Goal: Navigation & Orientation: Find specific page/section

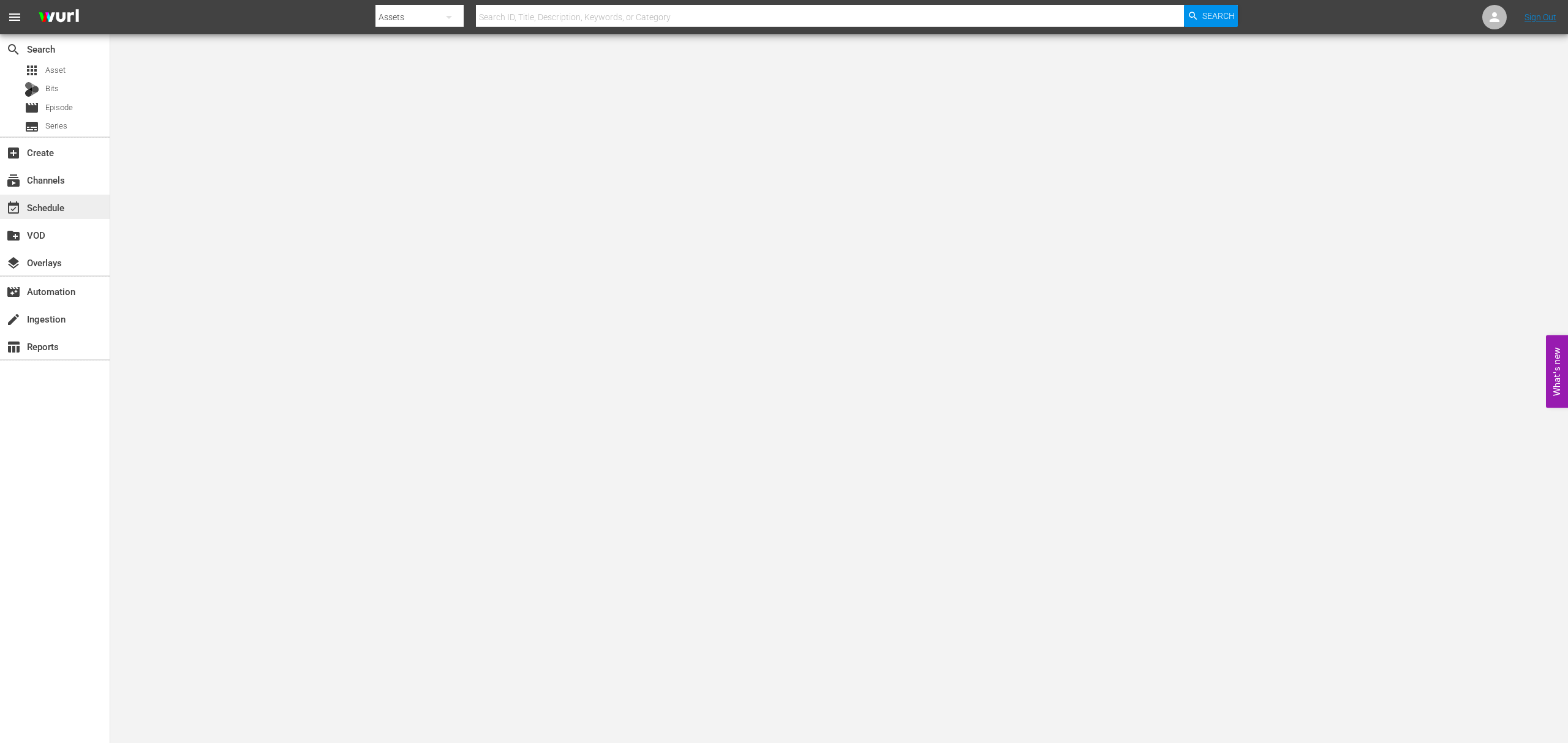
click at [38, 211] on div "event_available Schedule" at bounding box center [34, 205] width 69 height 11
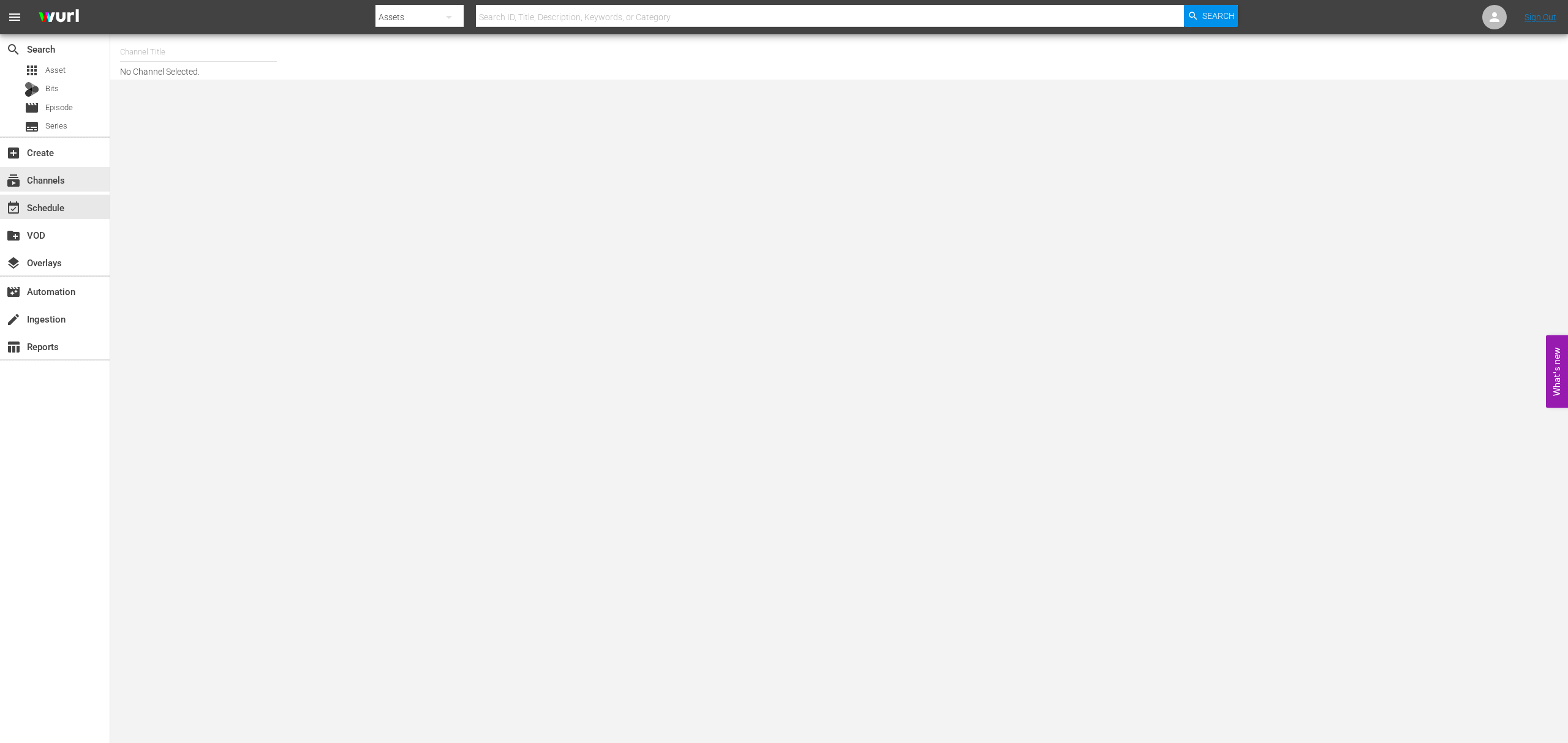
click at [60, 165] on div "subscriptions Channels" at bounding box center [55, 179] width 109 height 27
click at [62, 177] on div "subscriptions Channels" at bounding box center [34, 178] width 69 height 11
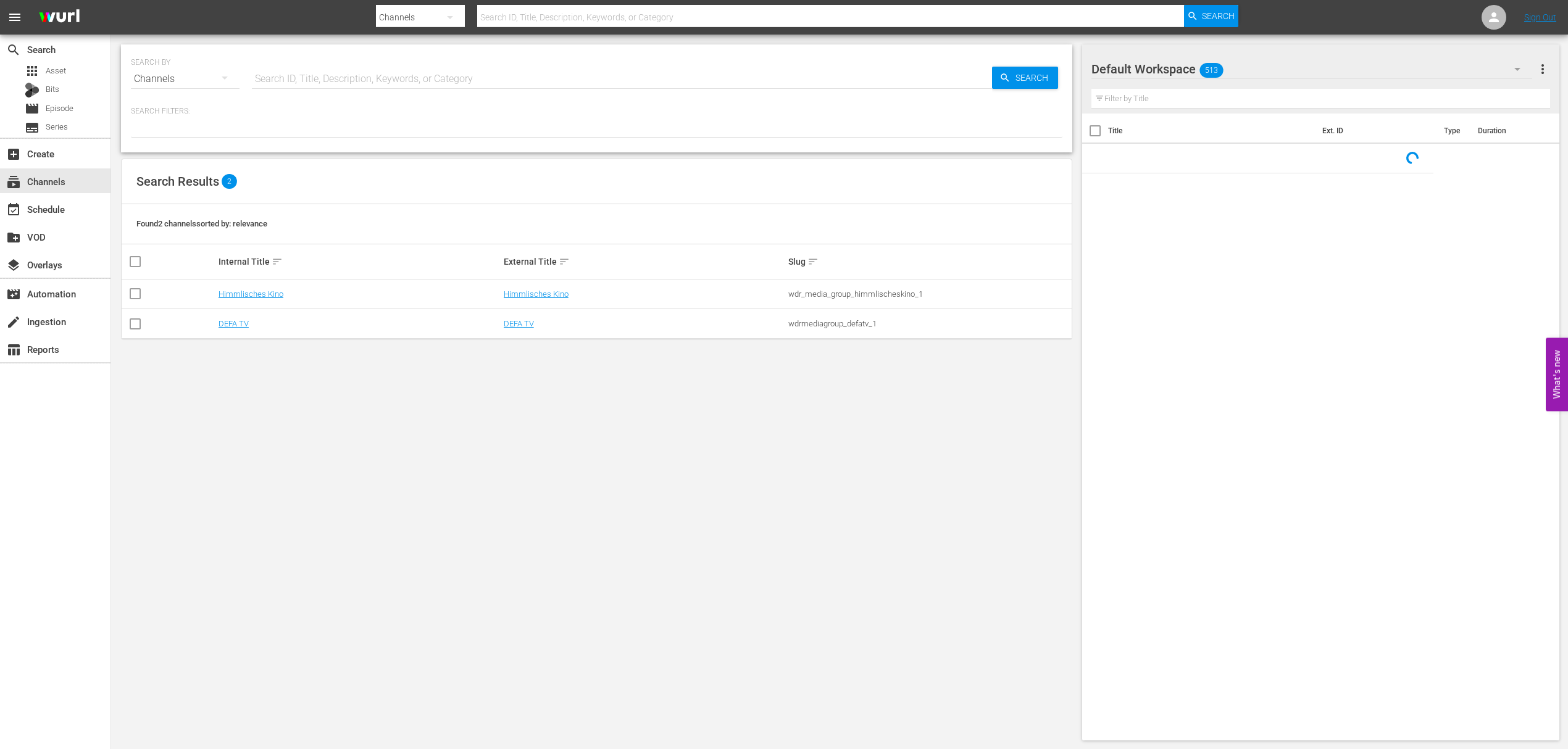
click at [555, 502] on div "SEARCH BY Search By Channels Search ID, Title, Description, Keywords, or Catego…" at bounding box center [596, 392] width 971 height 716
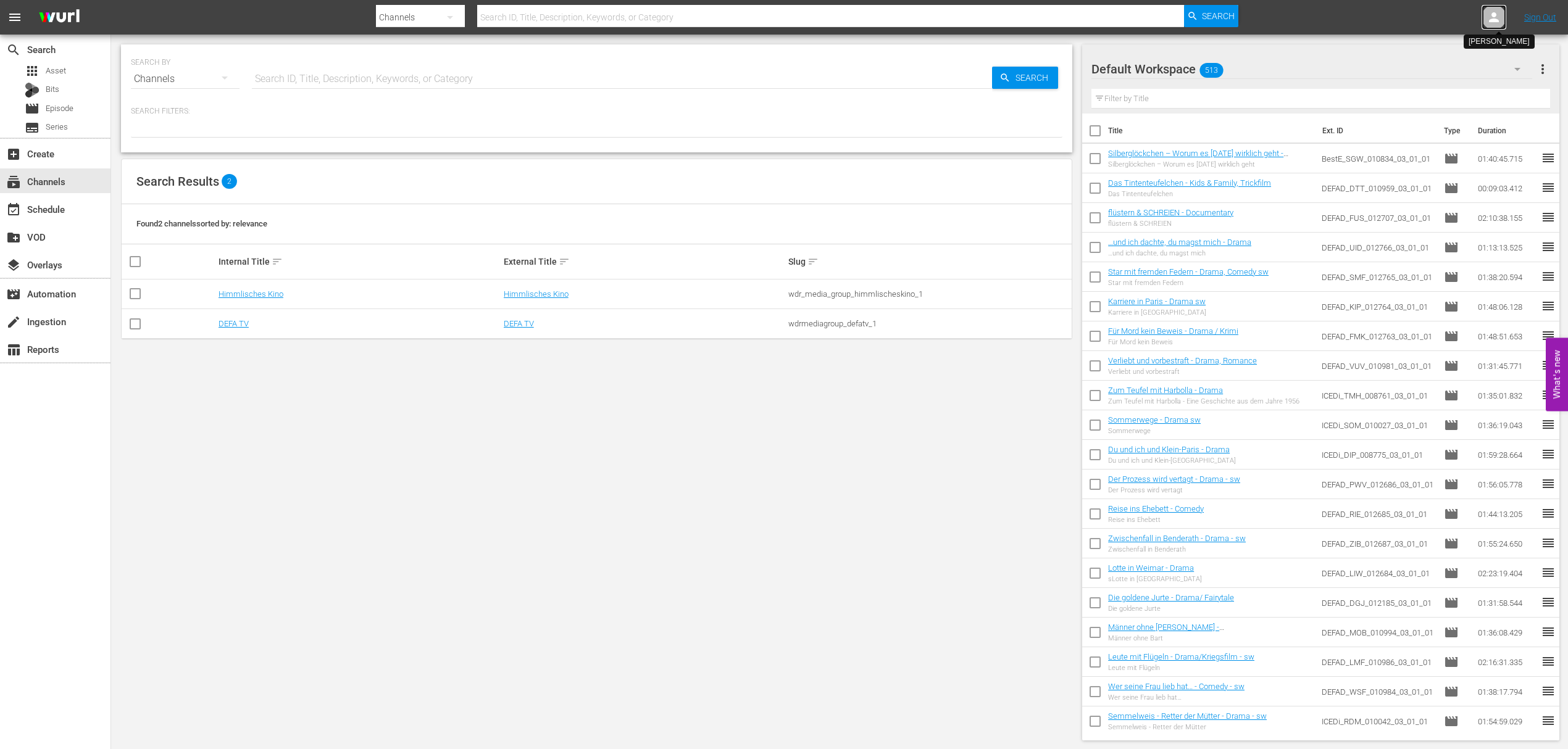
click at [1501, 18] on div at bounding box center [1494, 18] width 25 height 25
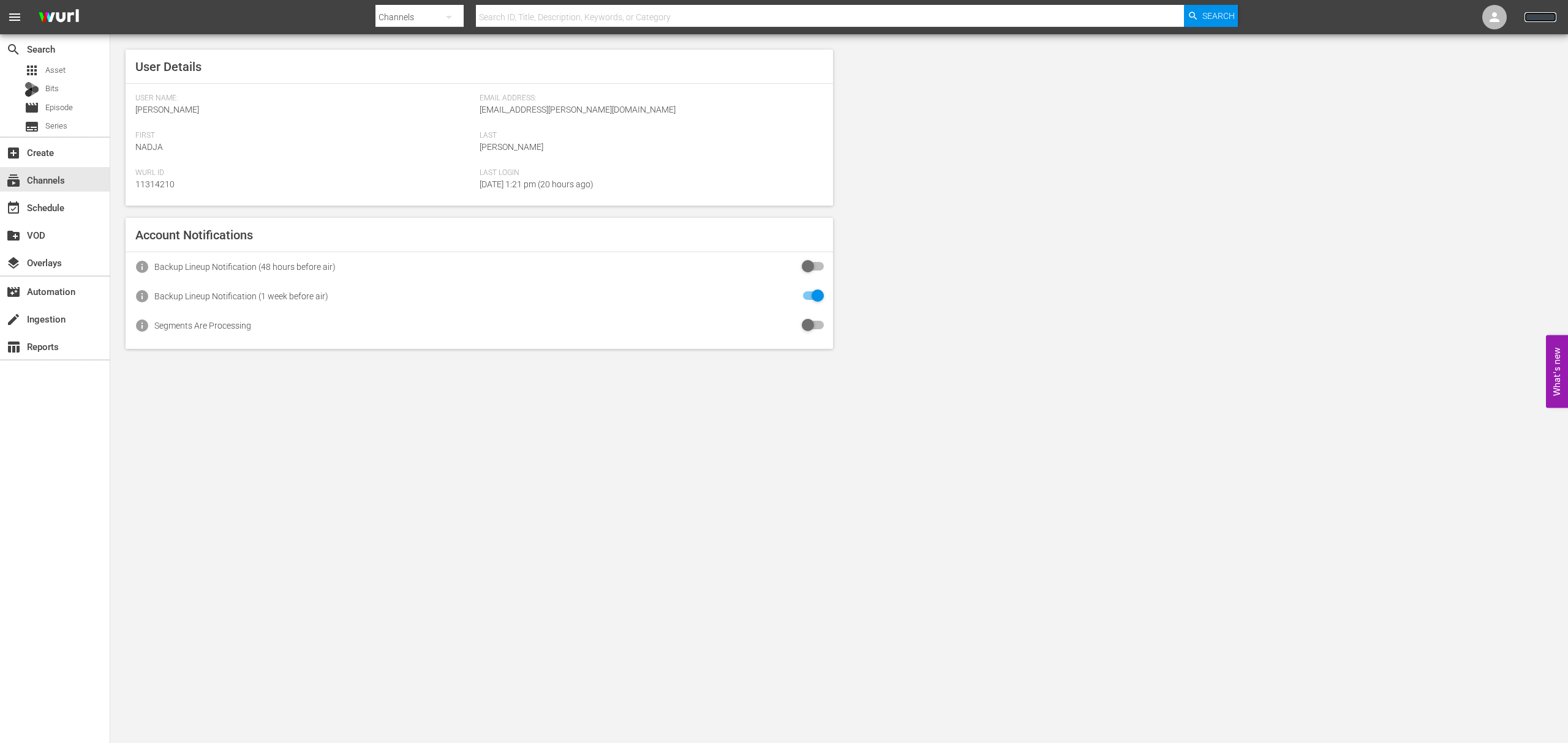
click at [1537, 15] on link "Sign Out" at bounding box center [1540, 17] width 31 height 10
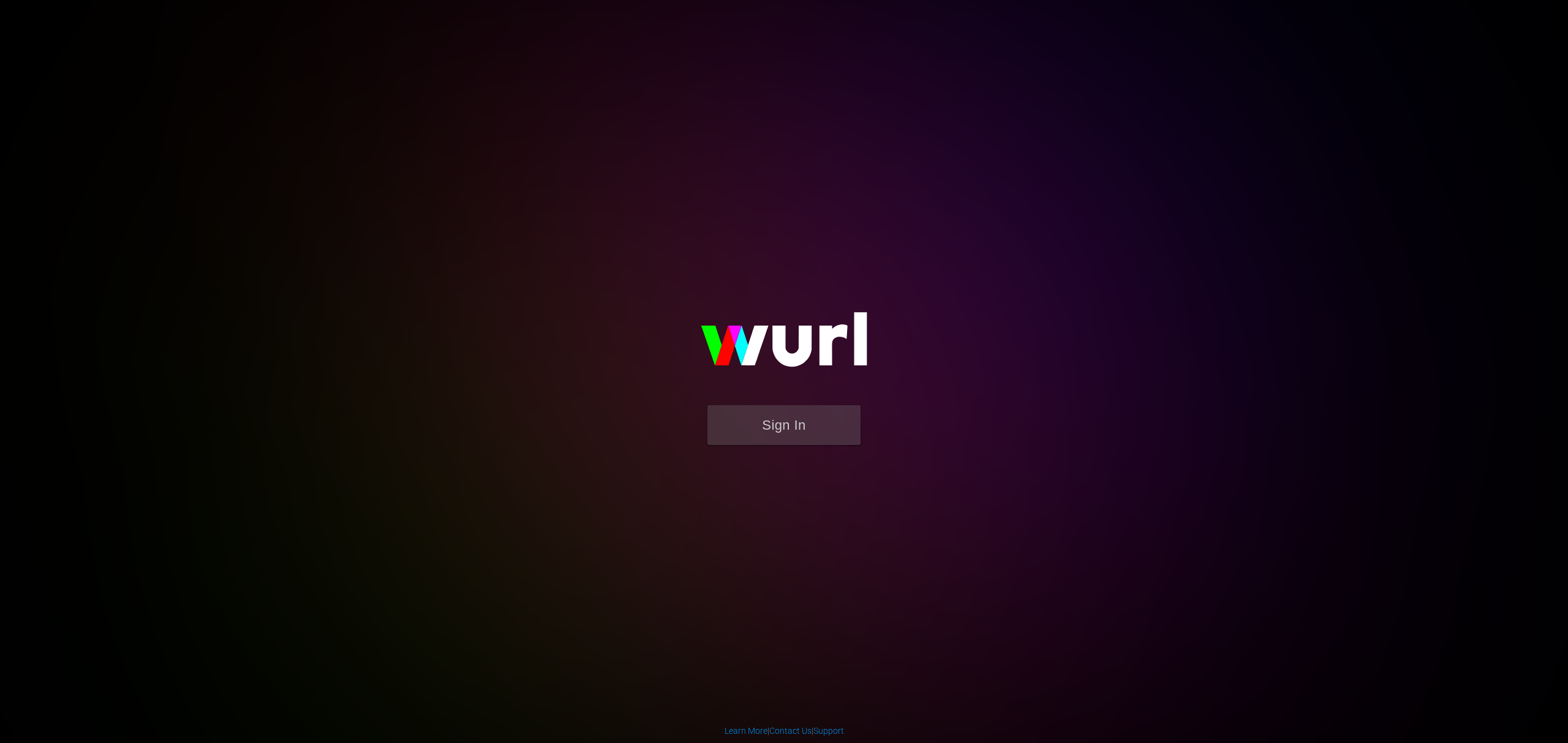
click at [833, 451] on form "Sign In" at bounding box center [784, 431] width 245 height 52
click at [819, 420] on button "Sign In" at bounding box center [784, 425] width 153 height 40
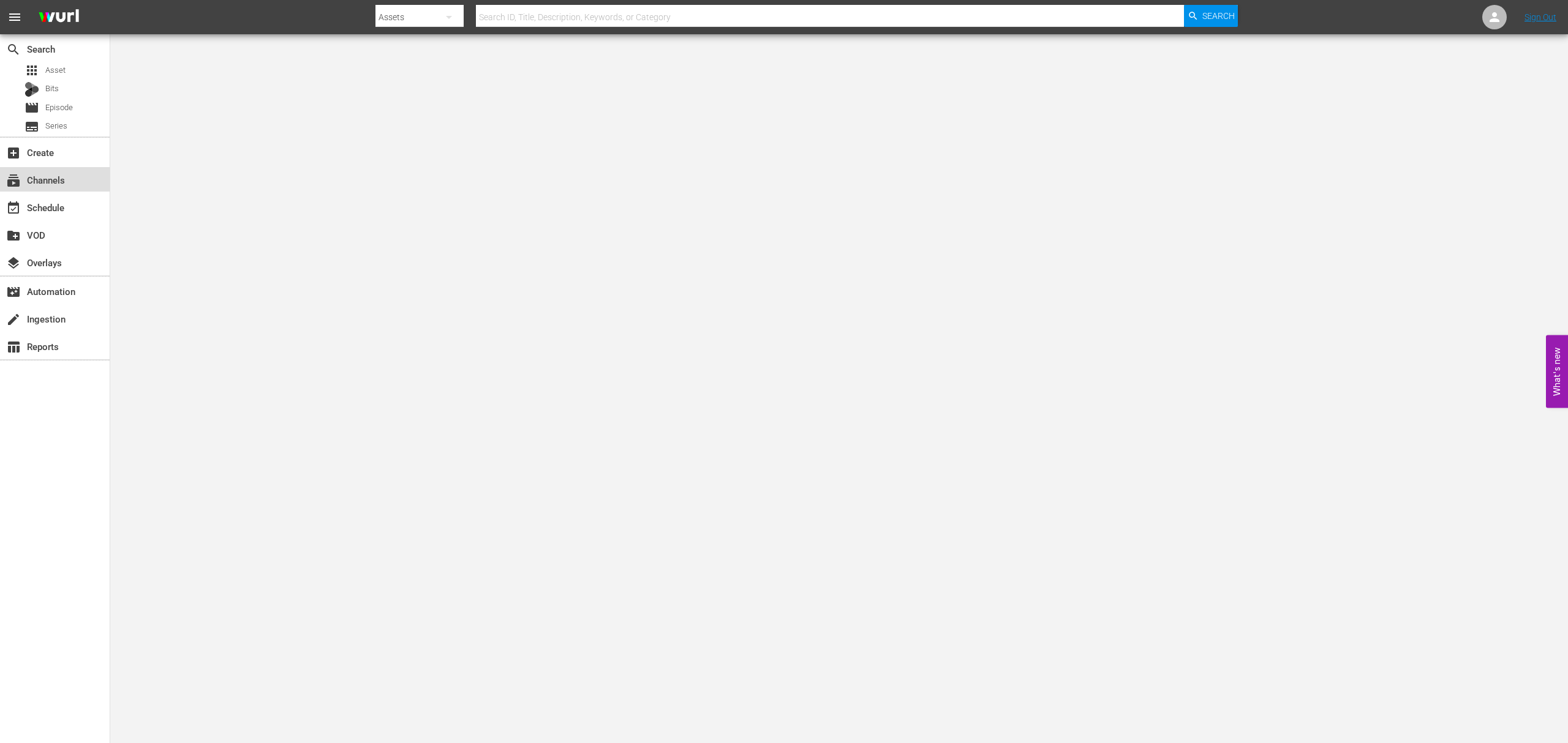
click at [58, 183] on div "subscriptions Channels" at bounding box center [34, 178] width 69 height 11
